Goal: Information Seeking & Learning: Learn about a topic

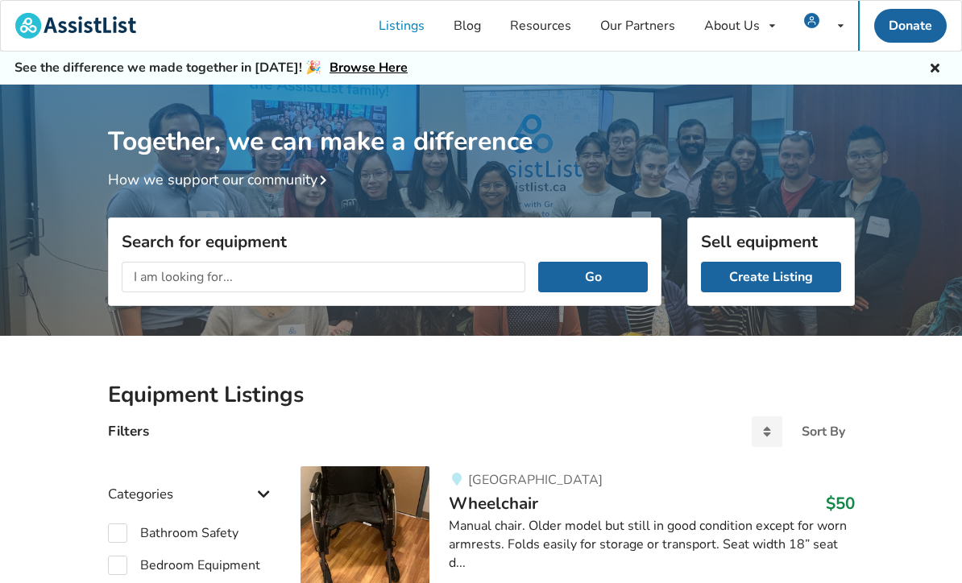
click at [912, 288] on div "Together, we can make a difference How we support our community" at bounding box center [481, 216] width 962 height 262
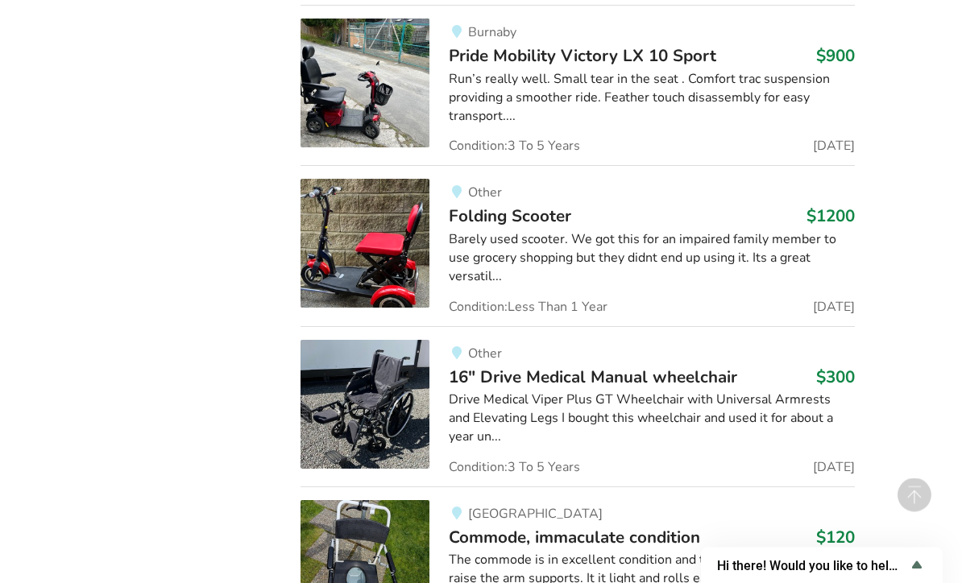
scroll to position [7004, 0]
click at [560, 391] on div "Drive Medical Viper Plus GT Wheelchair with Universal Armrests and Elevating Le…" at bounding box center [651, 419] width 405 height 56
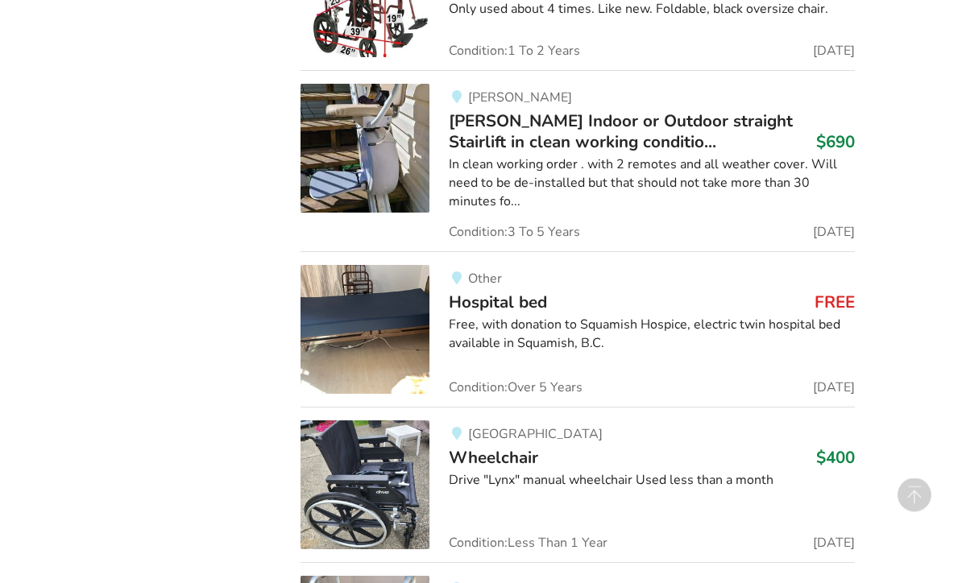
scroll to position [7732, 0]
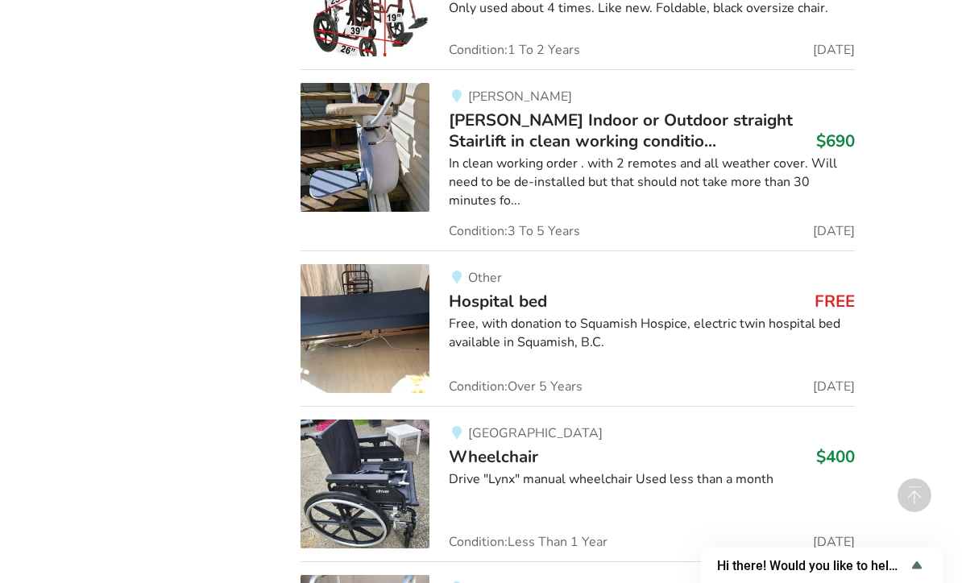
click at [394, 420] on img at bounding box center [365, 484] width 129 height 129
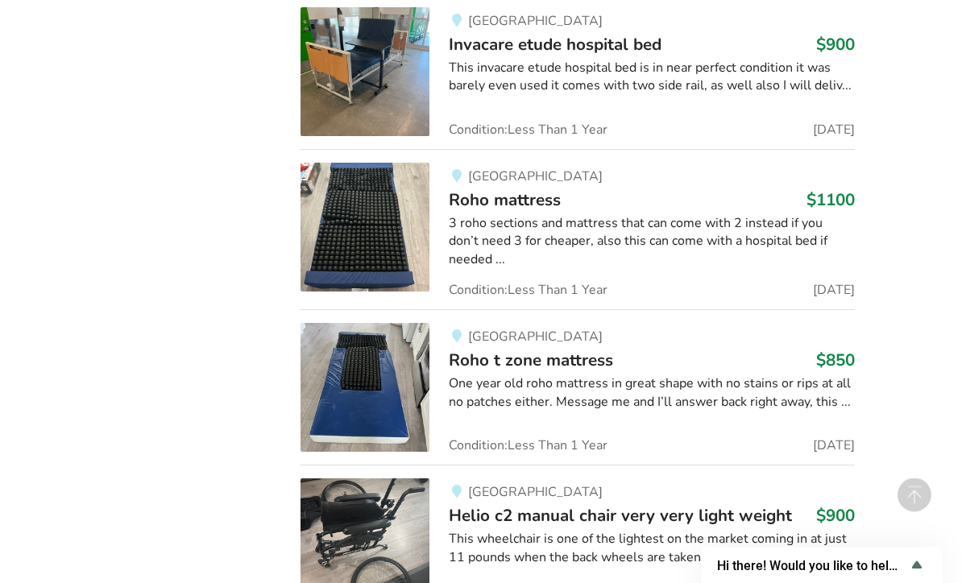
scroll to position [15931, 0]
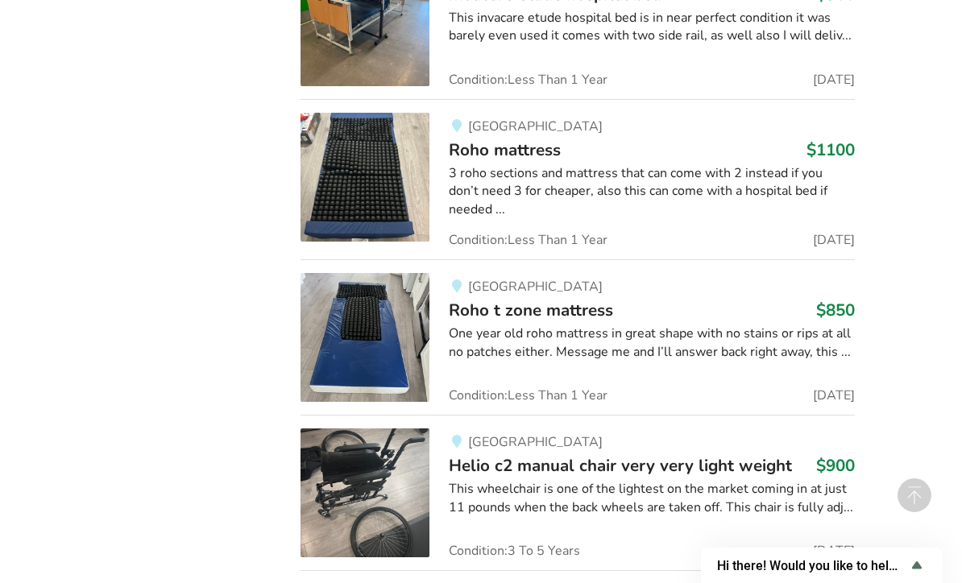
click at [417, 429] on img at bounding box center [365, 493] width 129 height 129
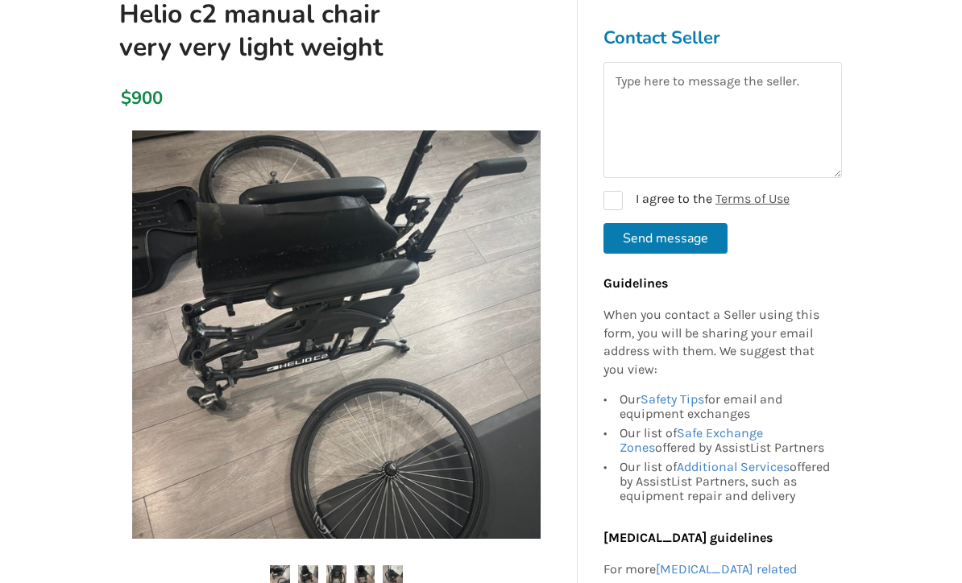
scroll to position [265, 0]
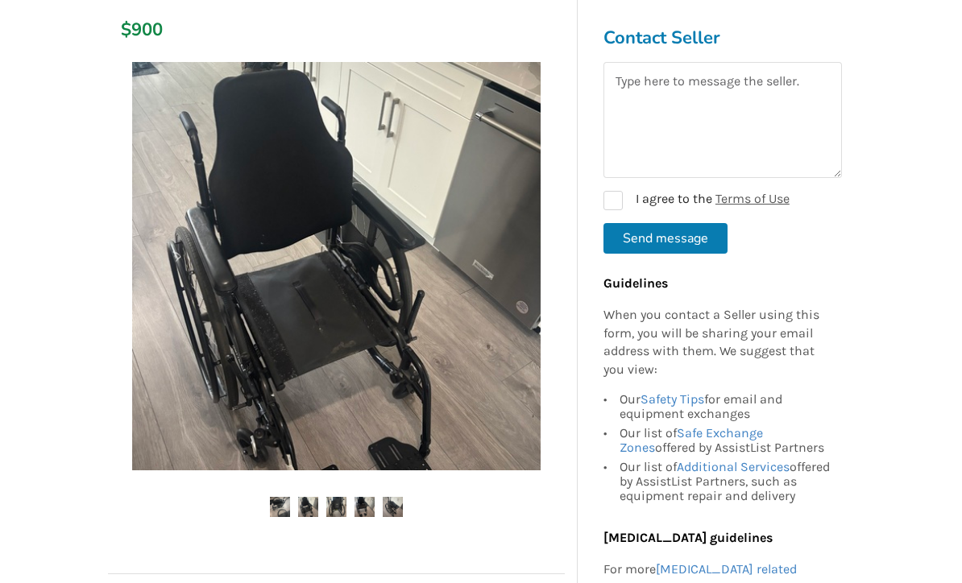
click at [312, 513] on img at bounding box center [308, 507] width 20 height 20
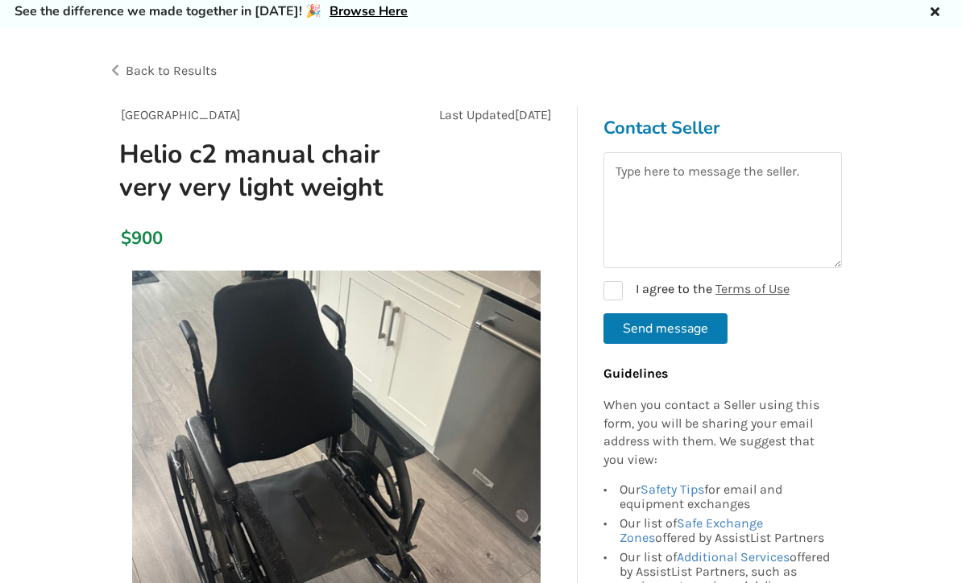
scroll to position [0, 0]
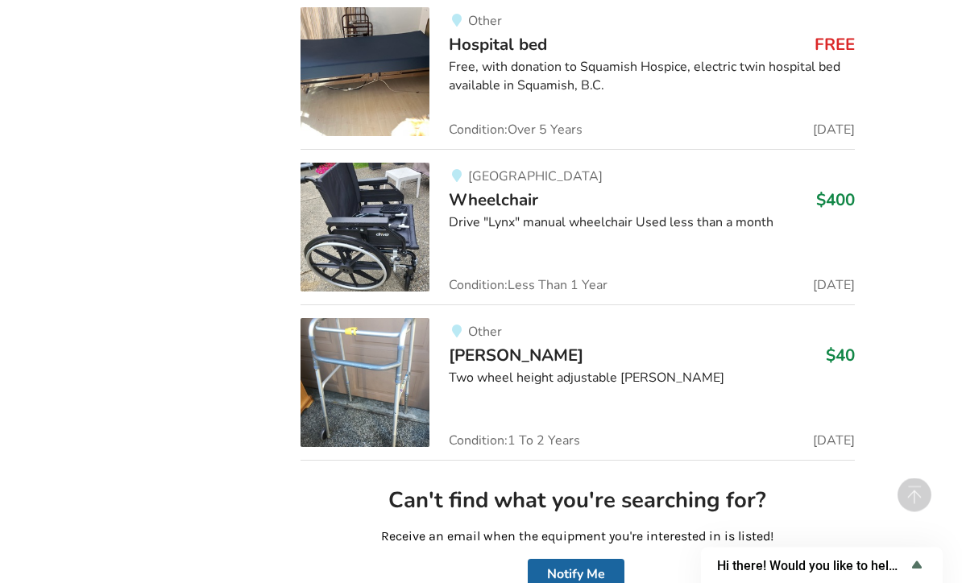
scroll to position [7990, 0]
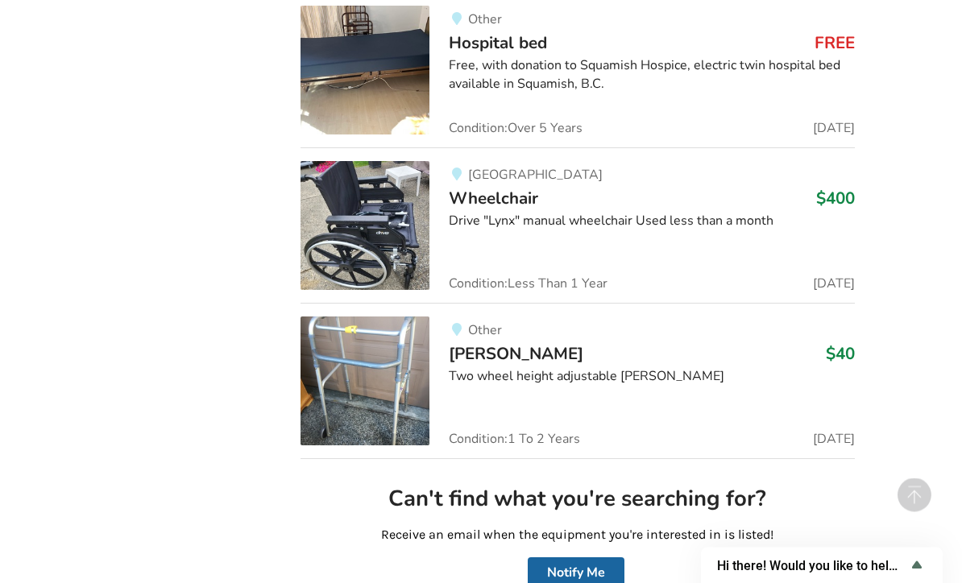
click at [475, 213] on div "Drive "Lynx" manual wheelchair Used less than a month" at bounding box center [651, 222] width 405 height 19
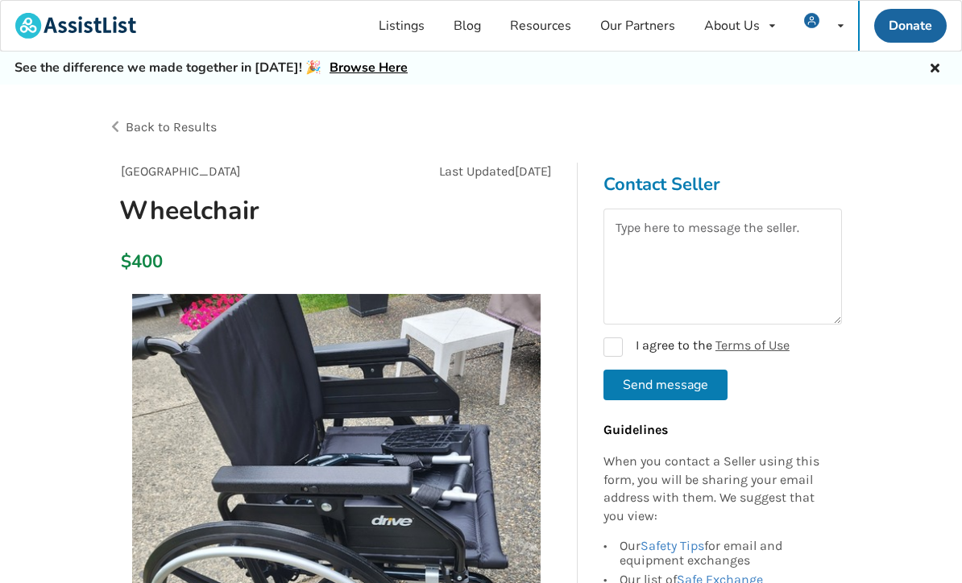
click at [133, 127] on span "Back to Results" at bounding box center [171, 126] width 91 height 15
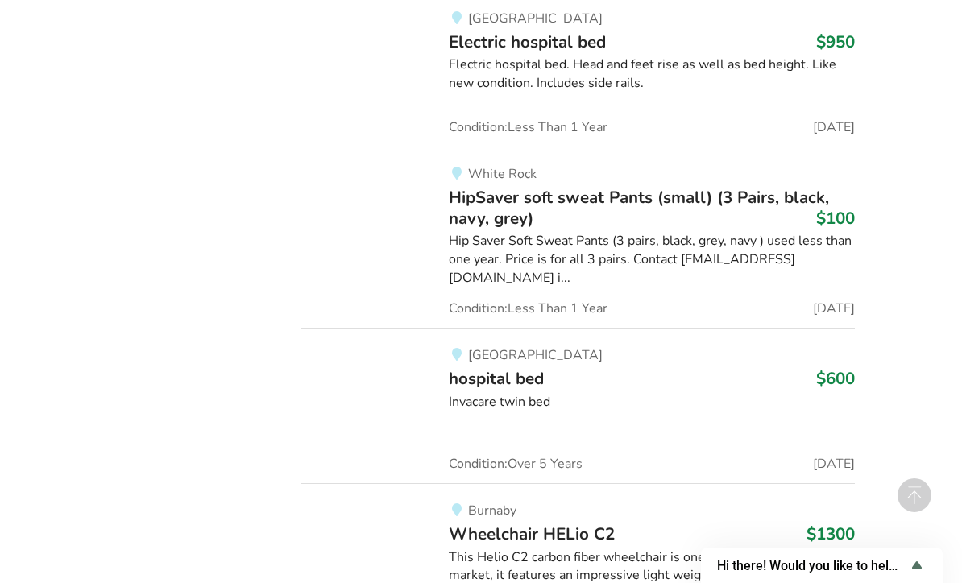
scroll to position [77775, 0]
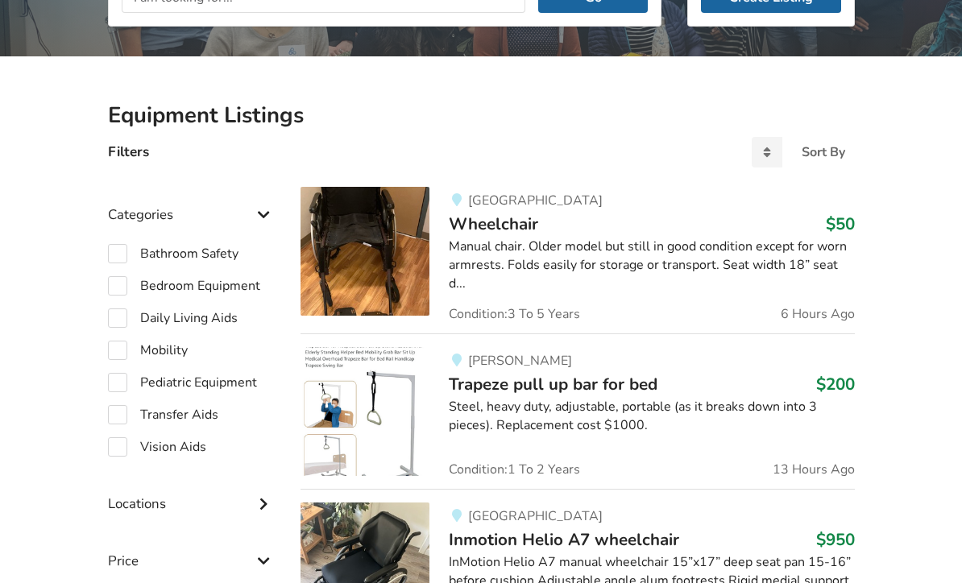
scroll to position [301, 0]
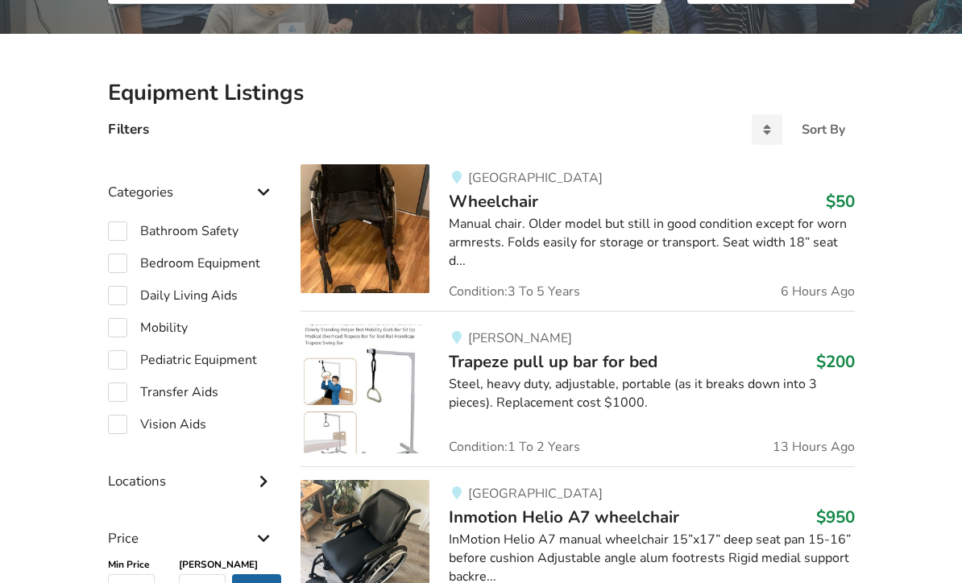
click at [409, 238] on img at bounding box center [365, 229] width 129 height 129
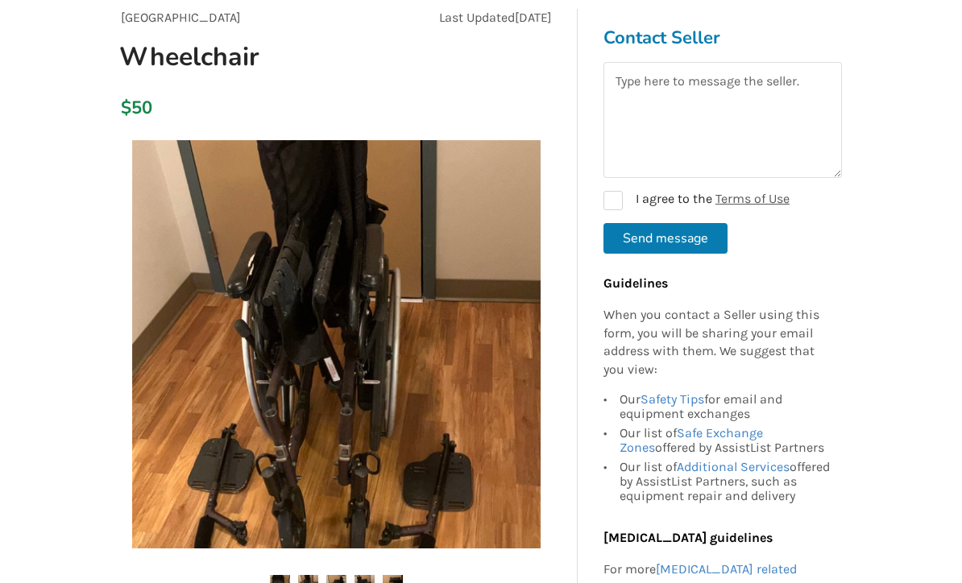
scroll to position [155, 0]
click at [504, 376] on img at bounding box center [336, 343] width 409 height 409
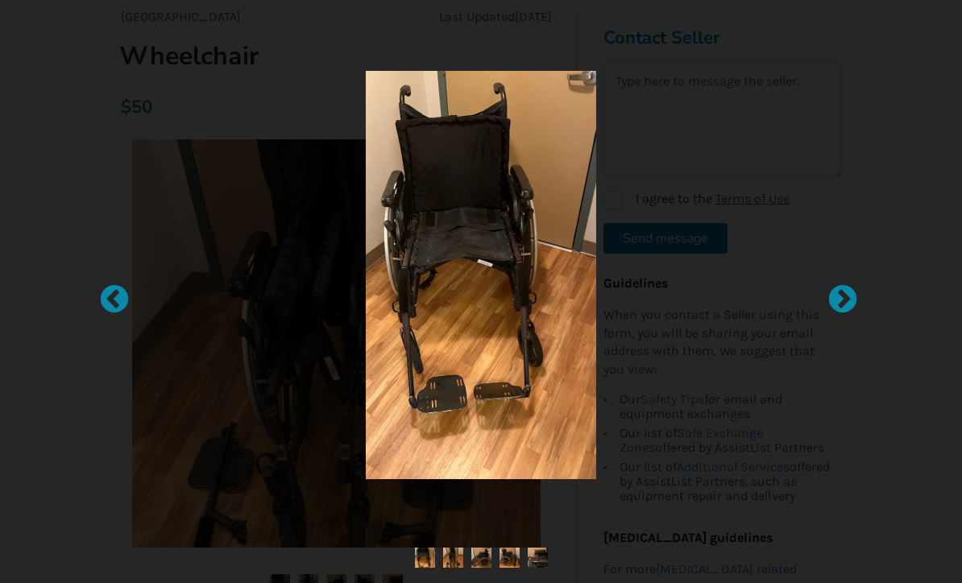
click at [843, 300] on div at bounding box center [835, 292] width 16 height 16
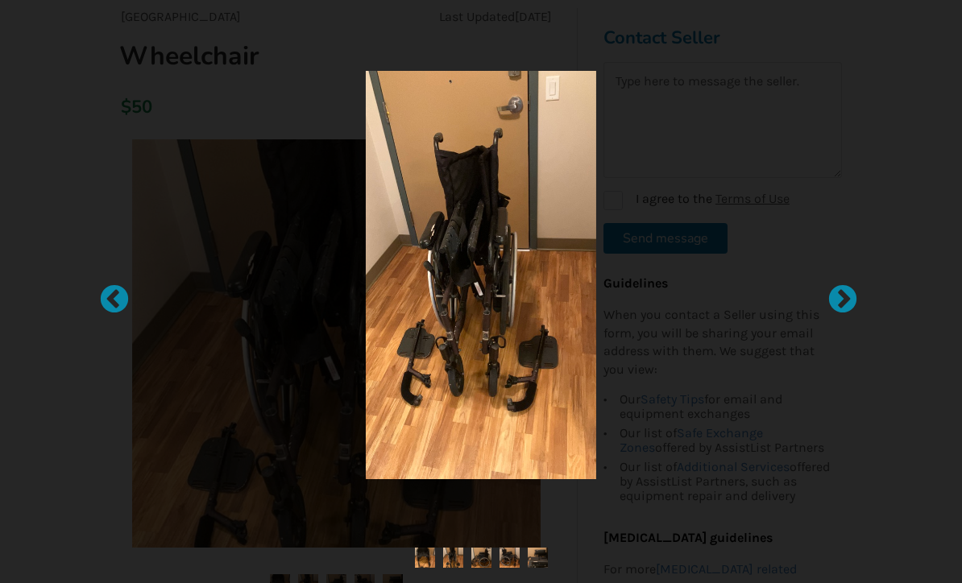
click at [843, 300] on div at bounding box center [835, 292] width 16 height 16
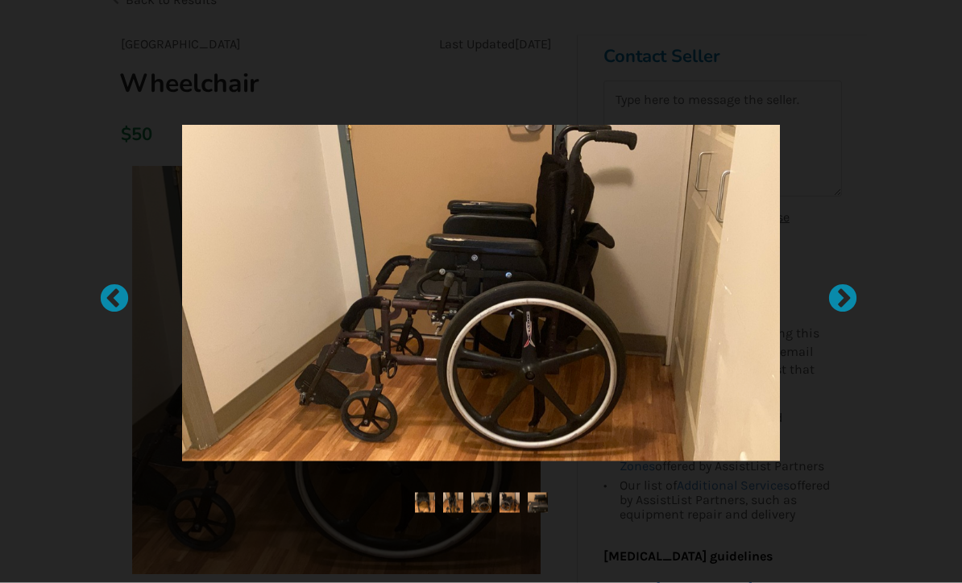
scroll to position [128, 0]
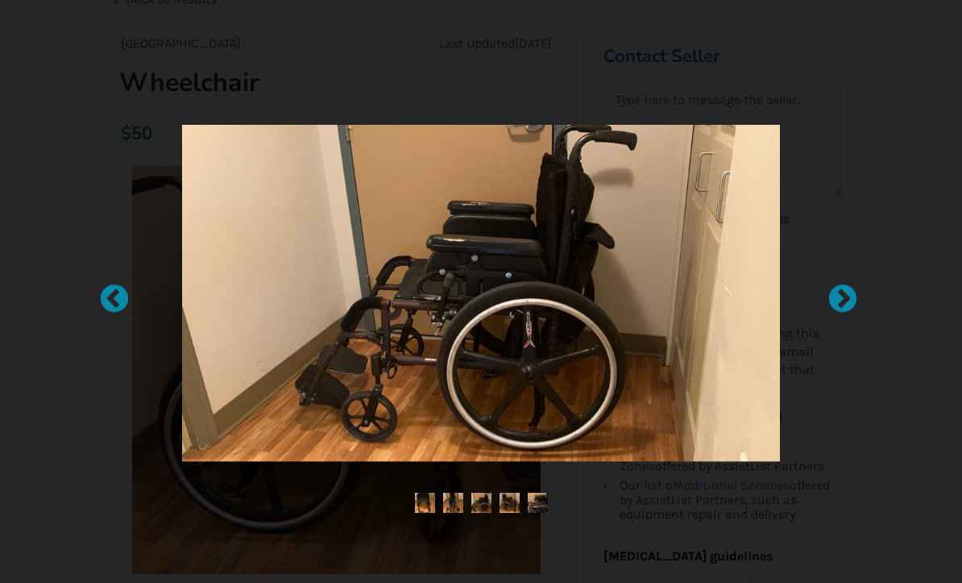
click at [843, 300] on div at bounding box center [835, 292] width 16 height 16
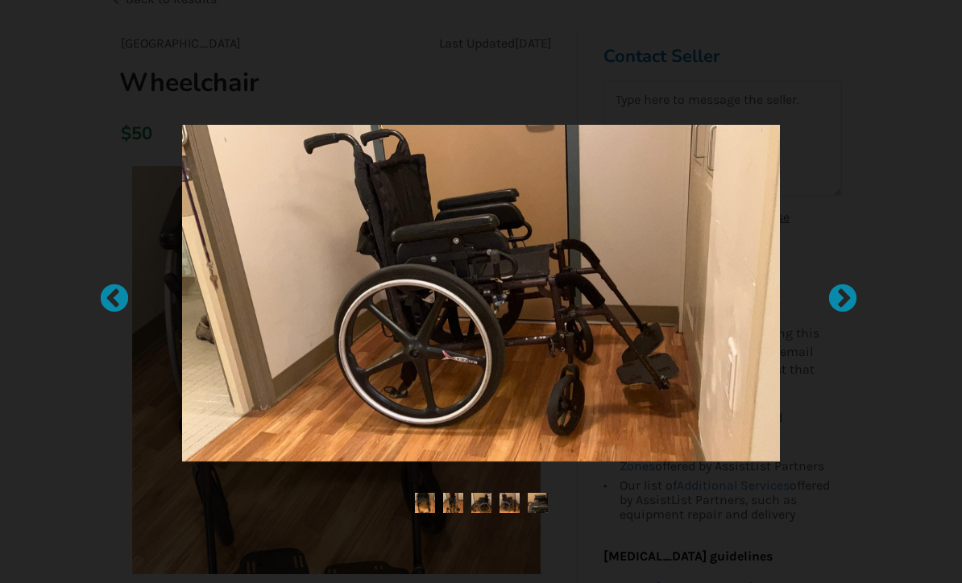
click at [843, 300] on div at bounding box center [835, 292] width 16 height 16
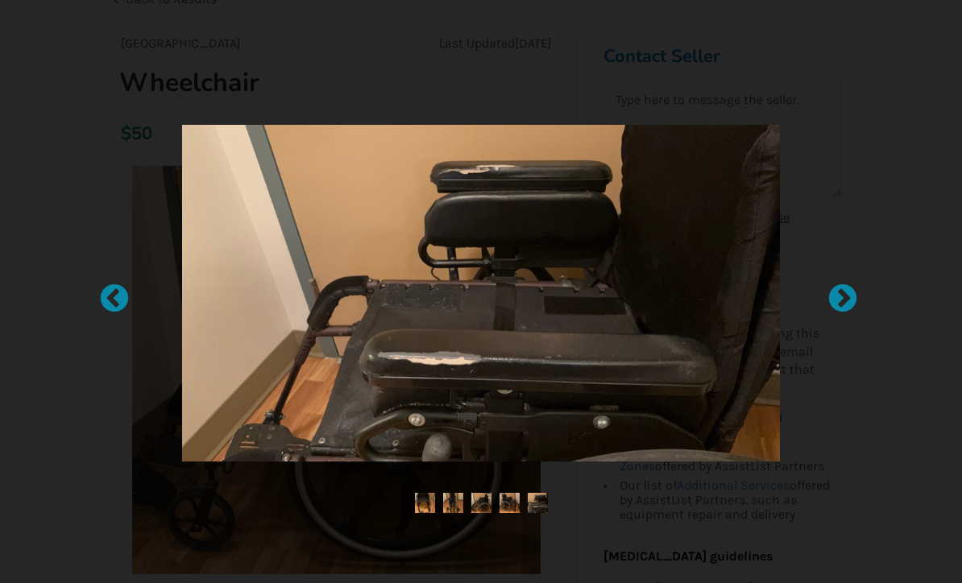
click at [843, 300] on div at bounding box center [835, 292] width 16 height 16
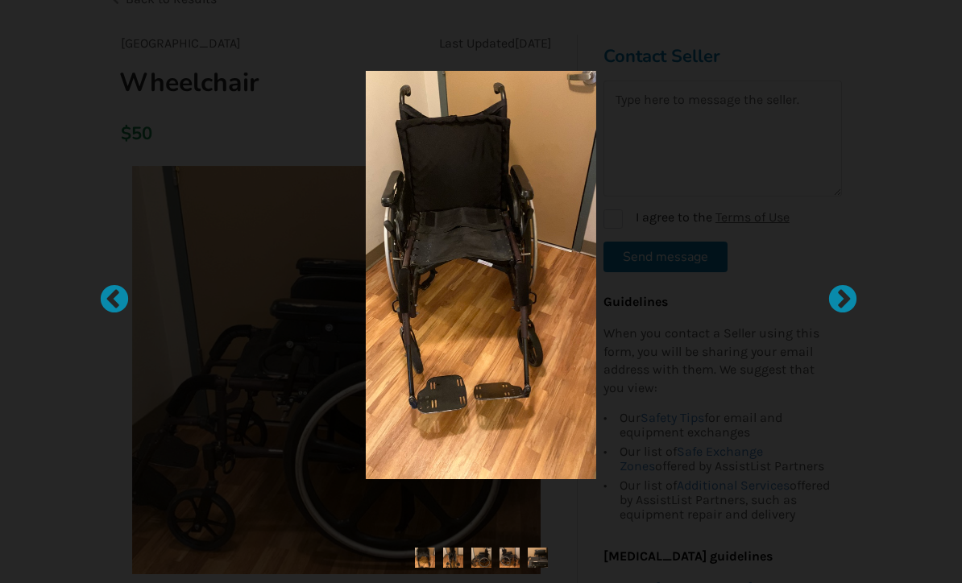
click at [63, 153] on div at bounding box center [481, 291] width 962 height 583
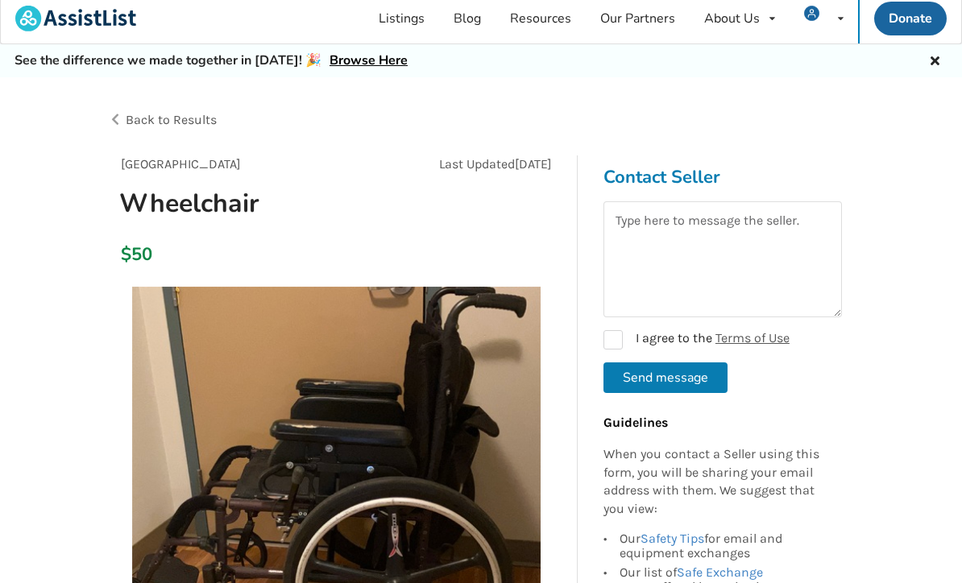
scroll to position [0, 0]
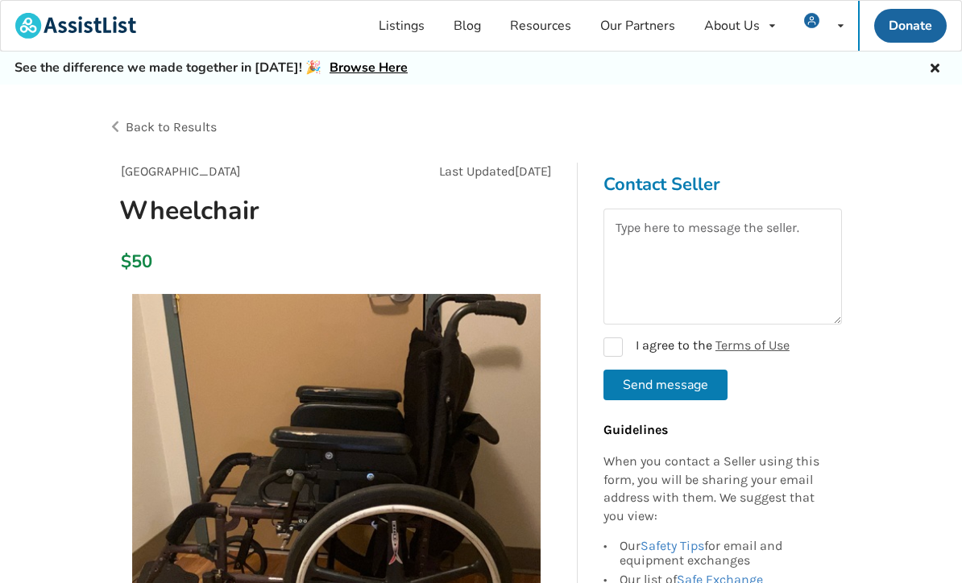
click at [168, 135] on div "Back to Results" at bounding box center [295, 127] width 374 height 45
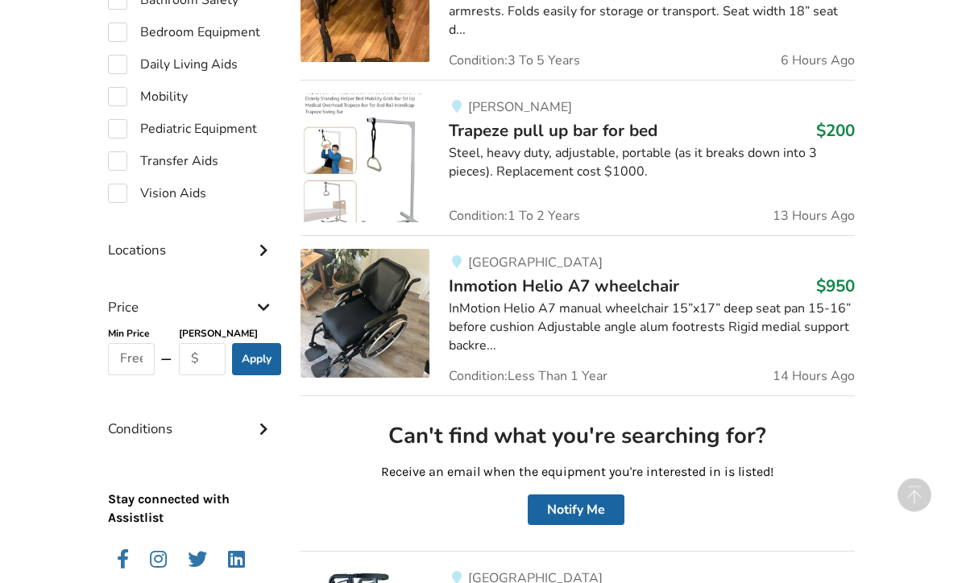
scroll to position [538, 0]
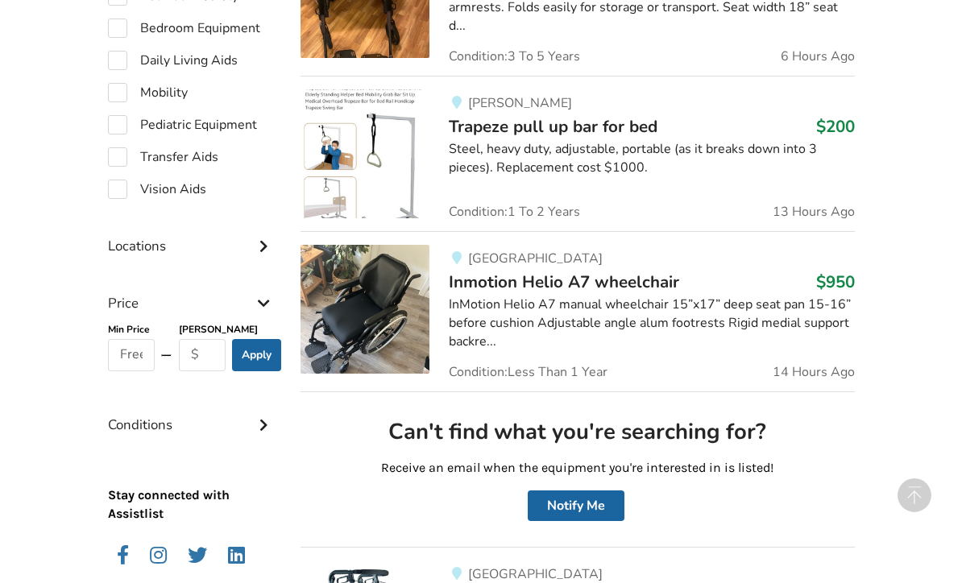
click at [585, 496] on button "Notify Me" at bounding box center [576, 506] width 97 height 31
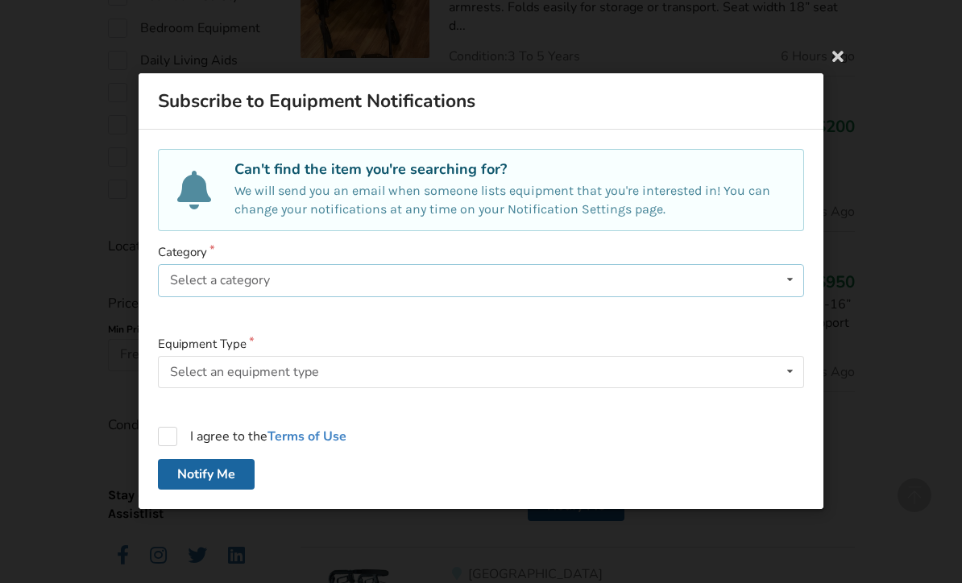
click at [794, 296] on icon at bounding box center [790, 281] width 23 height 30
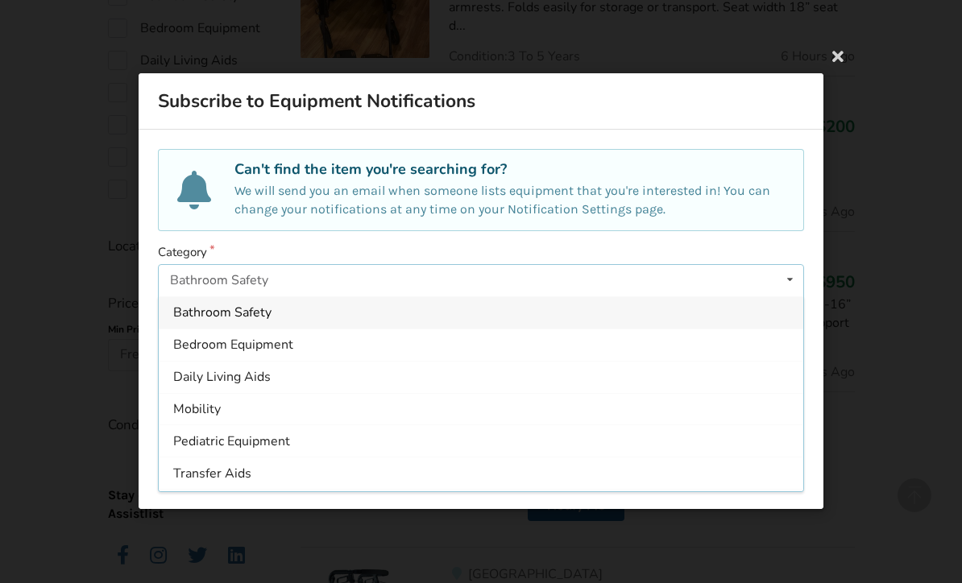
click at [211, 418] on span "Mobility" at bounding box center [197, 410] width 48 height 18
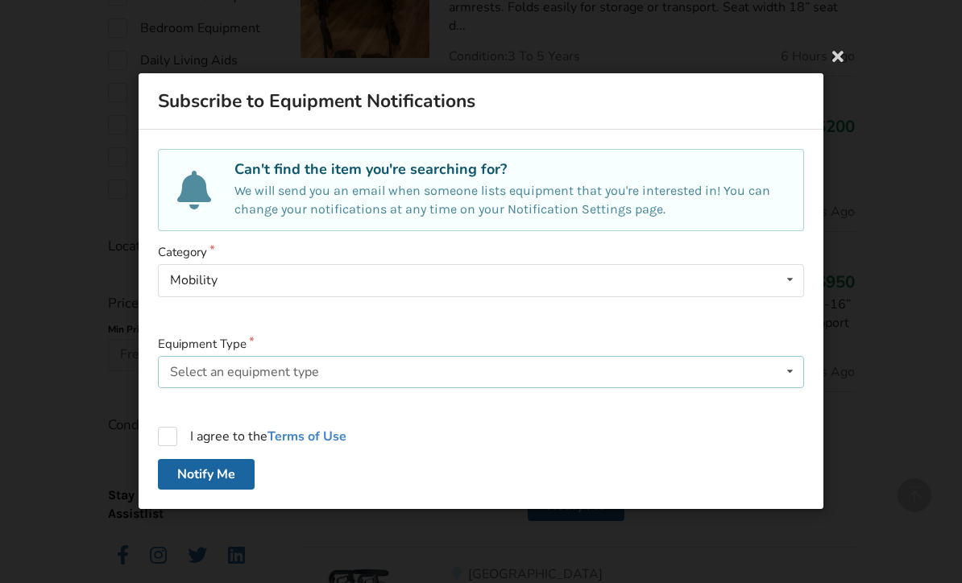
click at [562, 388] on div "Select an equipment type Walker Wheelchair Wheelchair Cushion Wheelchair Backre…" at bounding box center [481, 372] width 646 height 32
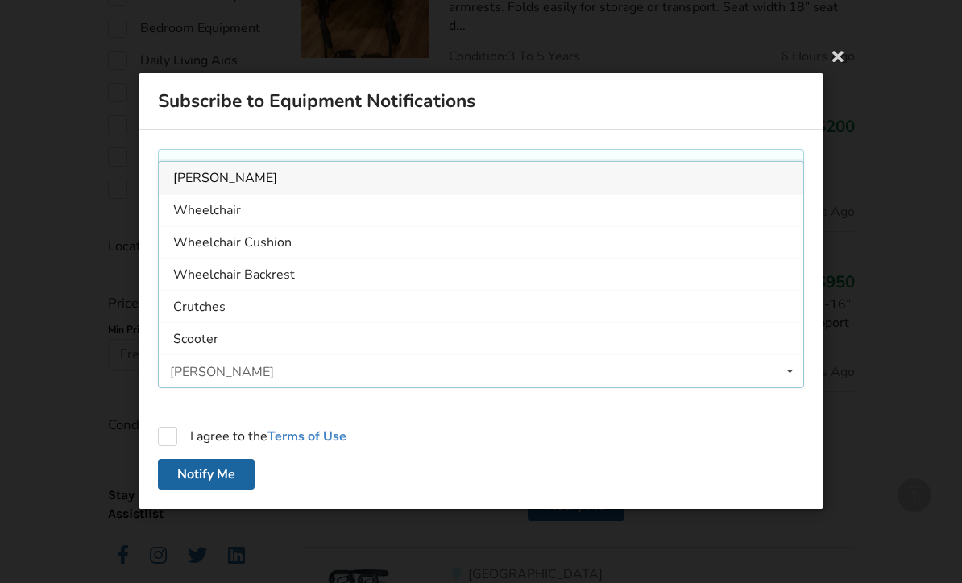
click at [227, 220] on span "Wheelchair" at bounding box center [207, 211] width 68 height 18
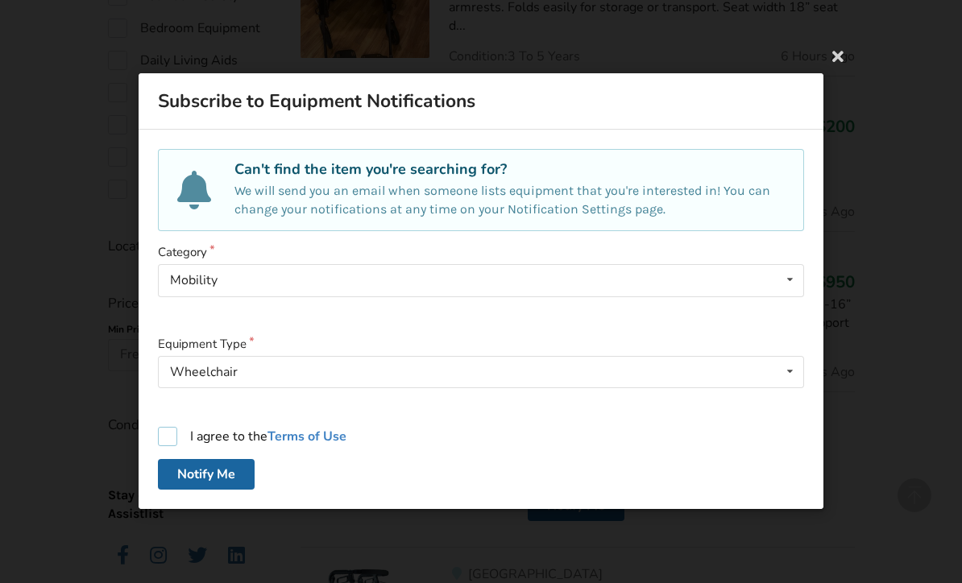
click at [168, 447] on label "I agree to the Terms of Use" at bounding box center [252, 437] width 189 height 19
checkbox input "true"
click at [222, 491] on button "Notify Me" at bounding box center [206, 475] width 97 height 31
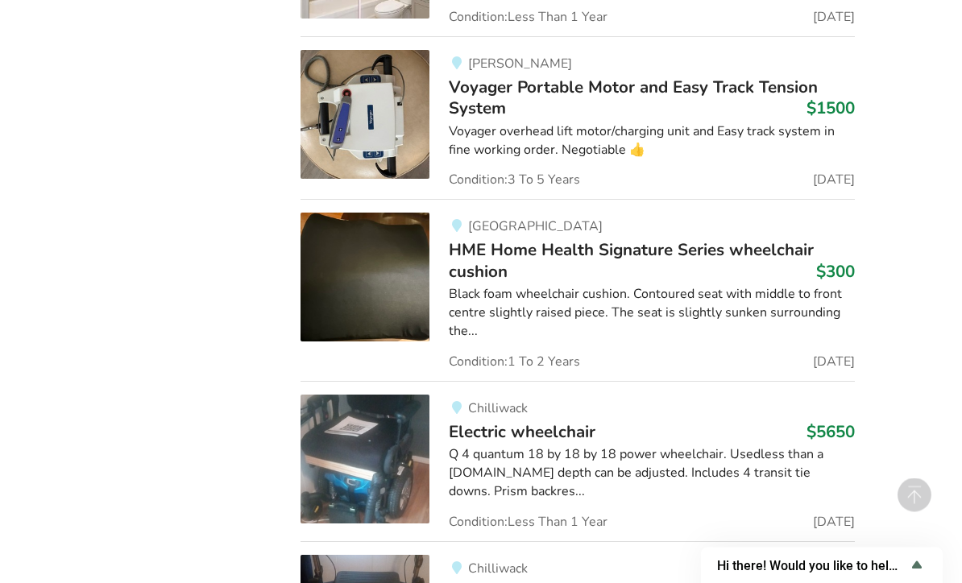
scroll to position [2314, 0]
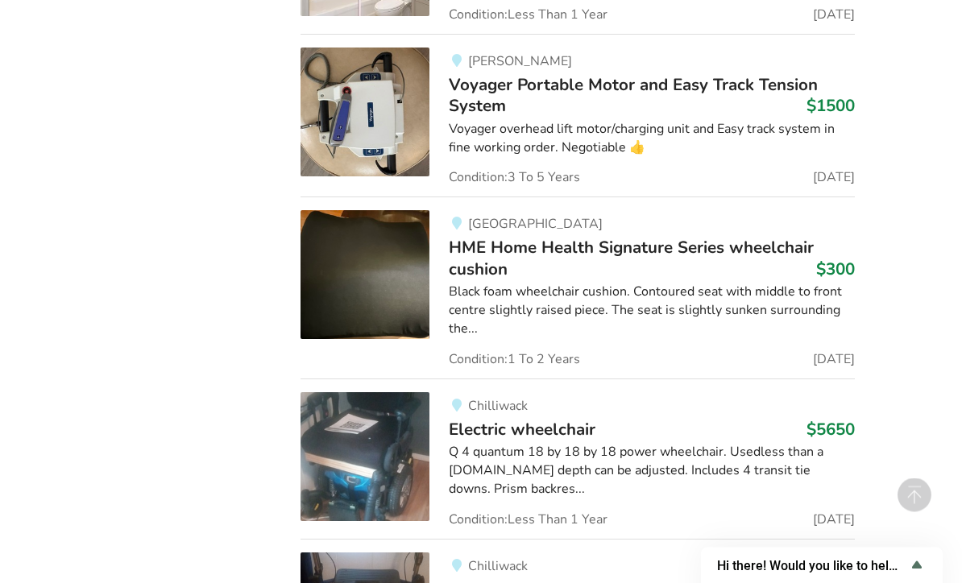
click at [383, 276] on img at bounding box center [365, 275] width 129 height 129
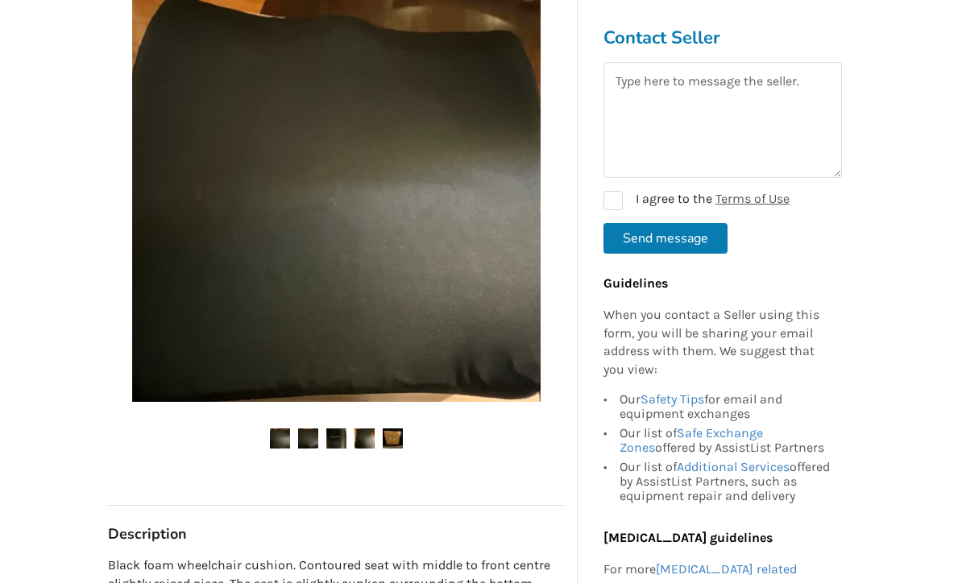
scroll to position [368, 0]
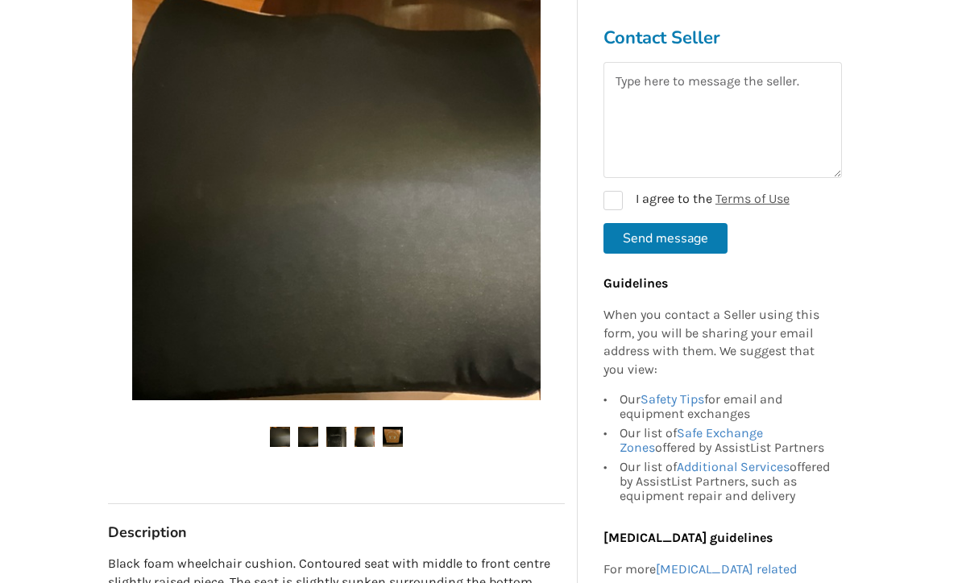
click at [506, 284] on img at bounding box center [336, 196] width 409 height 409
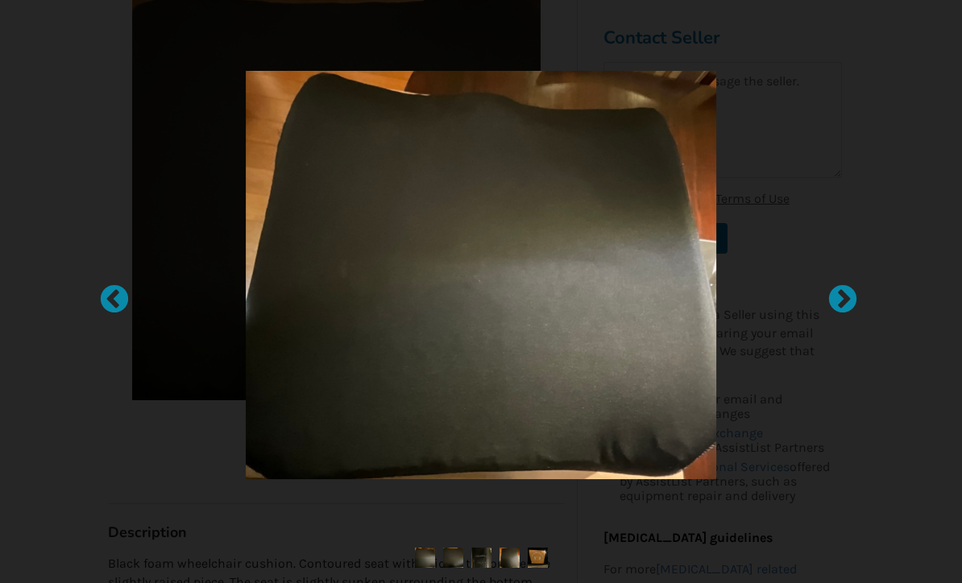
click at [843, 300] on div at bounding box center [835, 292] width 16 height 16
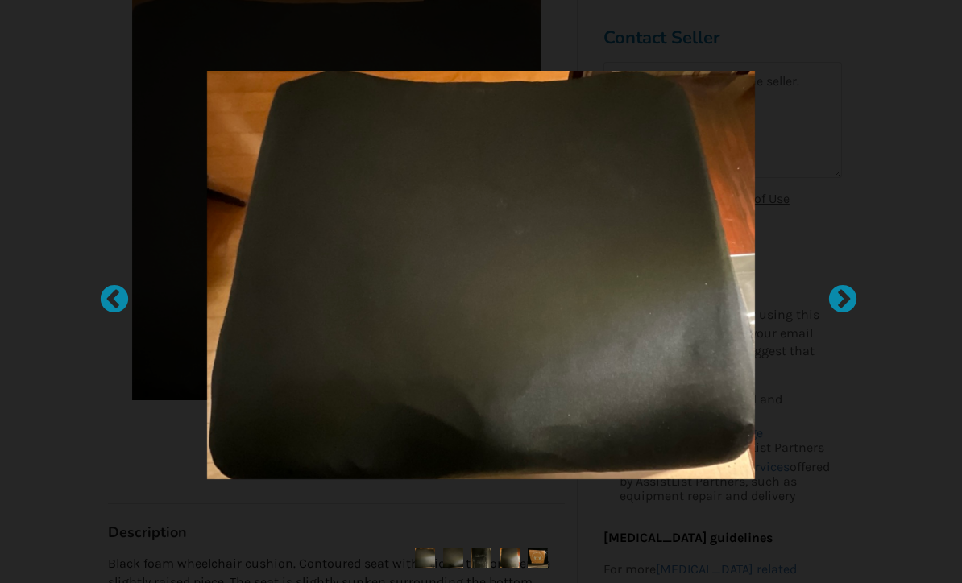
click at [843, 300] on div at bounding box center [835, 292] width 16 height 16
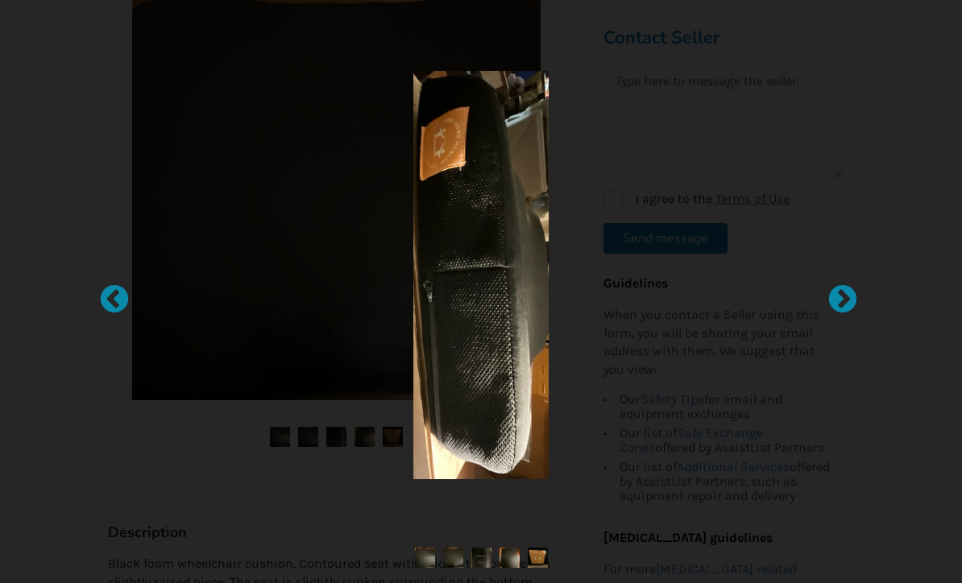
click at [843, 300] on div at bounding box center [835, 292] width 16 height 16
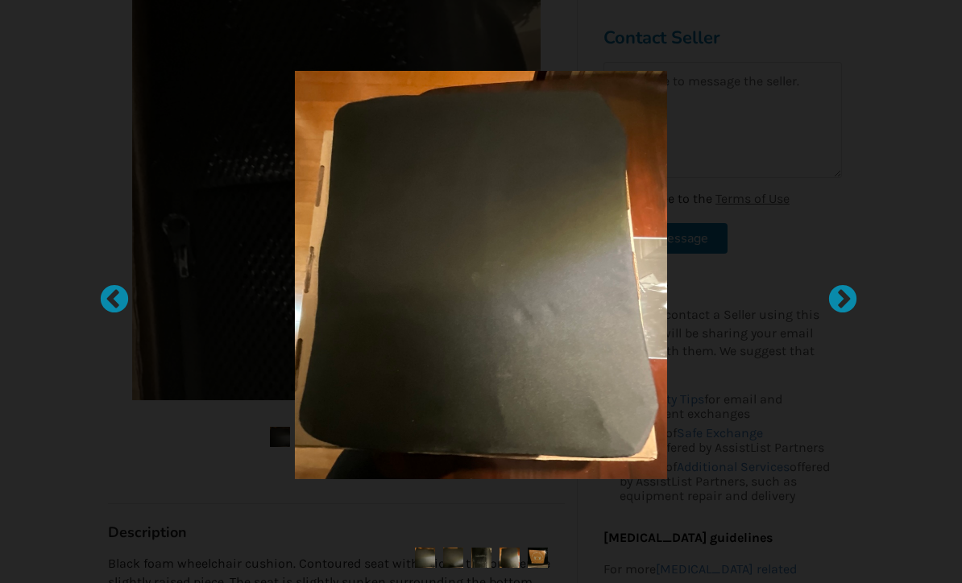
click at [843, 300] on div at bounding box center [835, 292] width 16 height 16
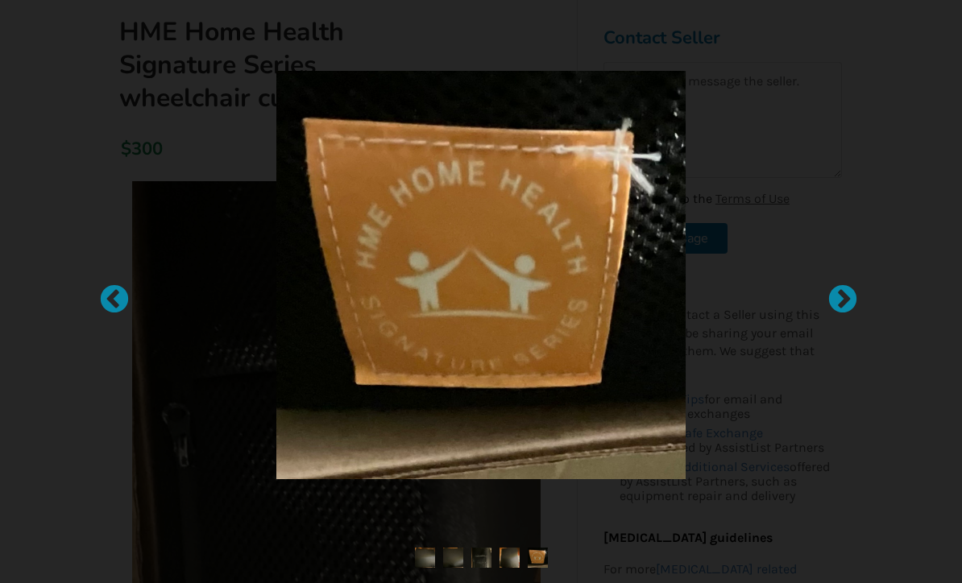
scroll to position [0, 0]
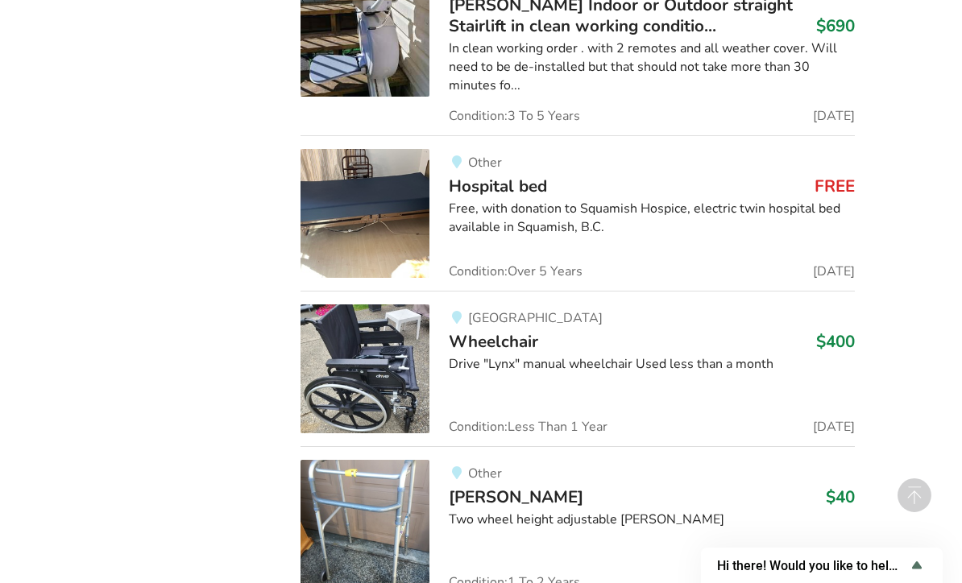
scroll to position [7868, 0]
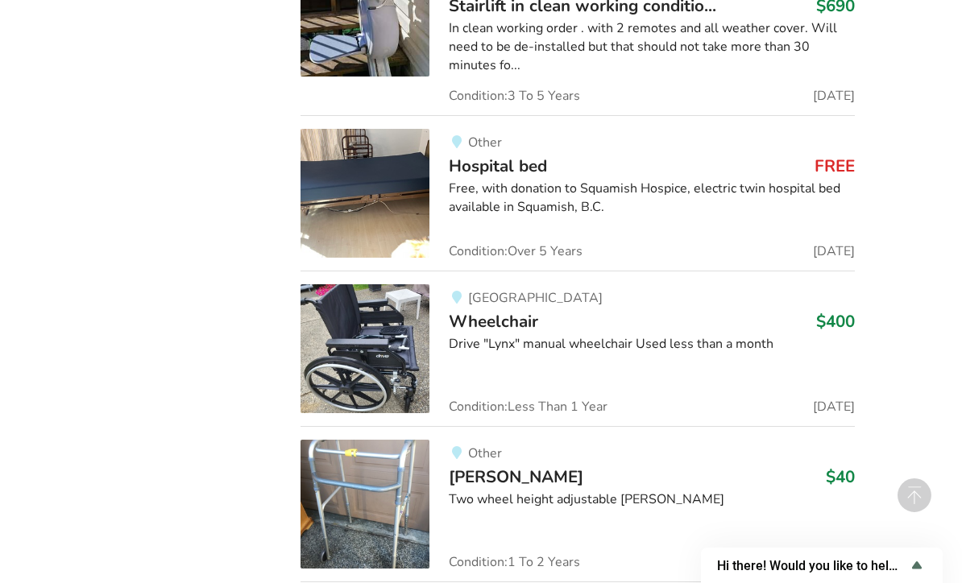
click at [390, 284] on img at bounding box center [365, 348] width 129 height 129
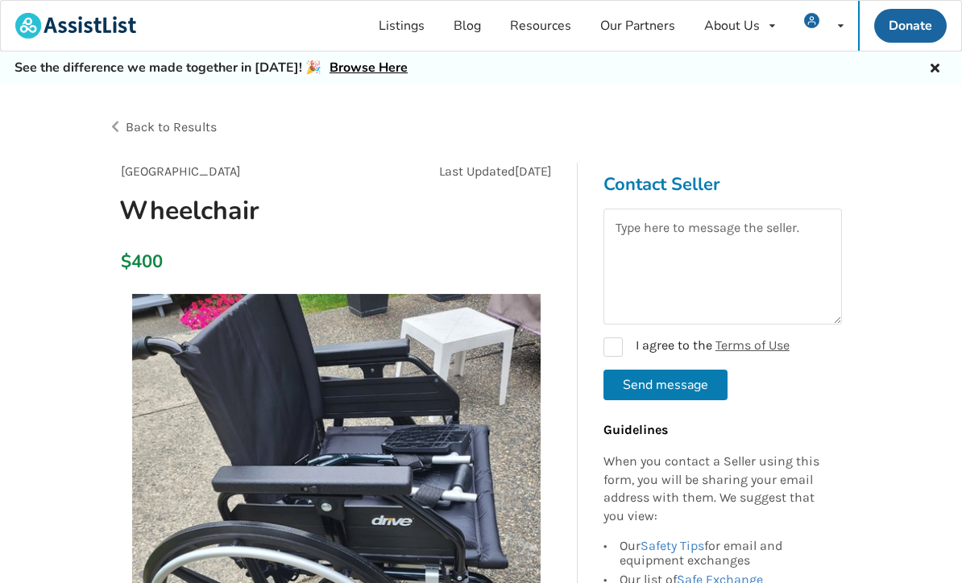
click at [167, 124] on span "Back to Results" at bounding box center [171, 126] width 91 height 15
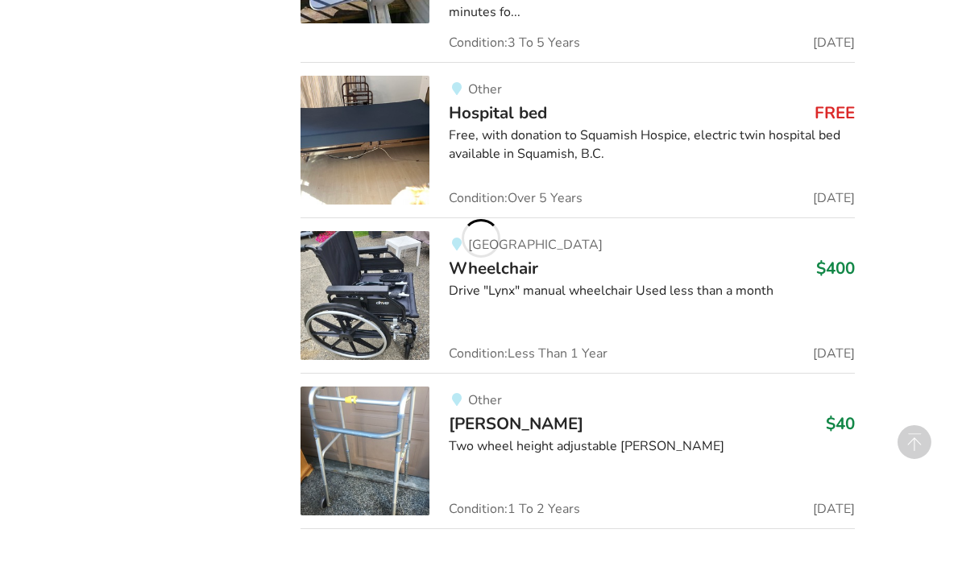
scroll to position [1695, 0]
